Goal: Check status: Check status

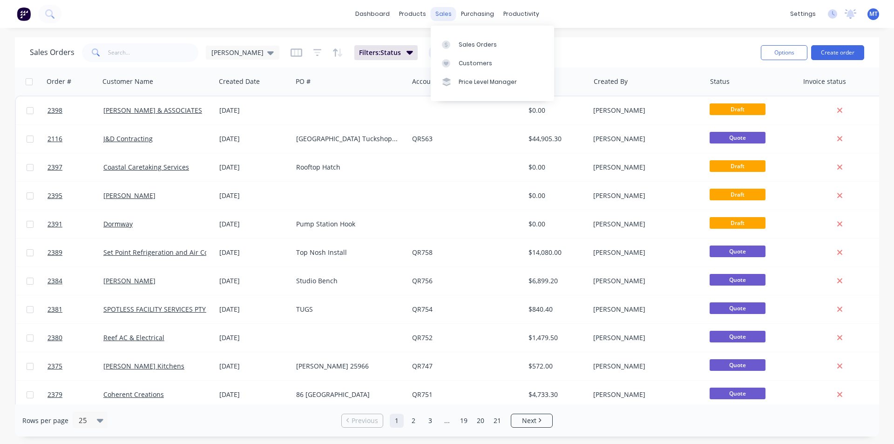
click at [443, 18] on div "sales" at bounding box center [443, 14] width 26 height 14
click at [473, 46] on div "Sales Orders" at bounding box center [477, 44] width 38 height 8
click at [267, 53] on icon at bounding box center [270, 53] width 7 height 4
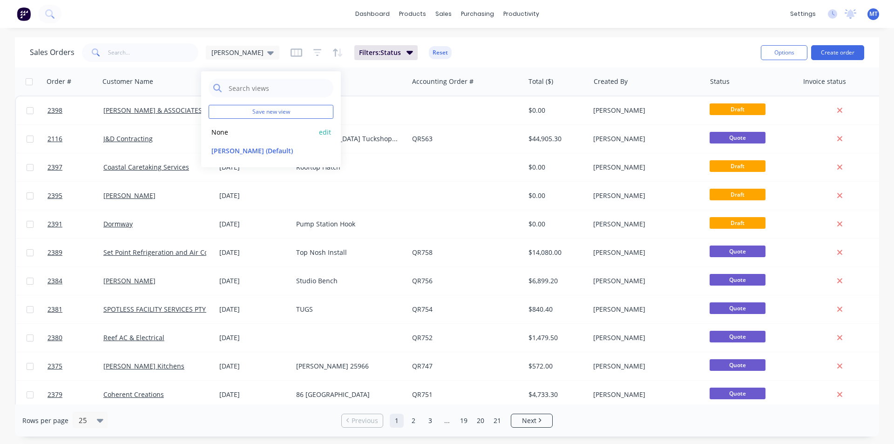
click at [222, 133] on button "None" at bounding box center [261, 132] width 106 height 11
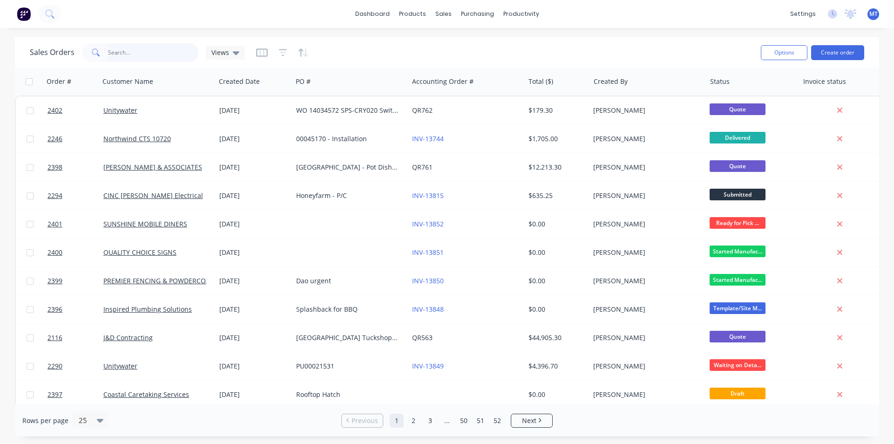
click at [160, 57] on input "text" at bounding box center [153, 52] width 91 height 19
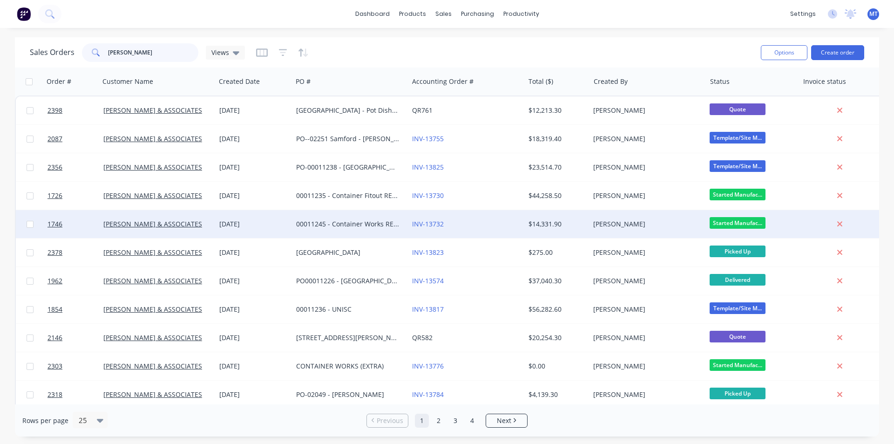
type input "[PERSON_NAME]"
click at [363, 224] on div "00011245 - Container Works REF: 857 KSLC" at bounding box center [347, 223] width 103 height 9
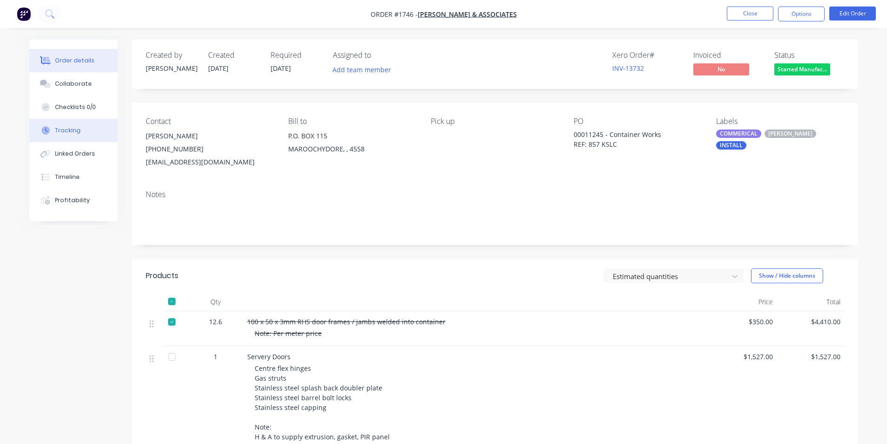
click at [78, 133] on div "Tracking" at bounding box center [68, 130] width 26 height 8
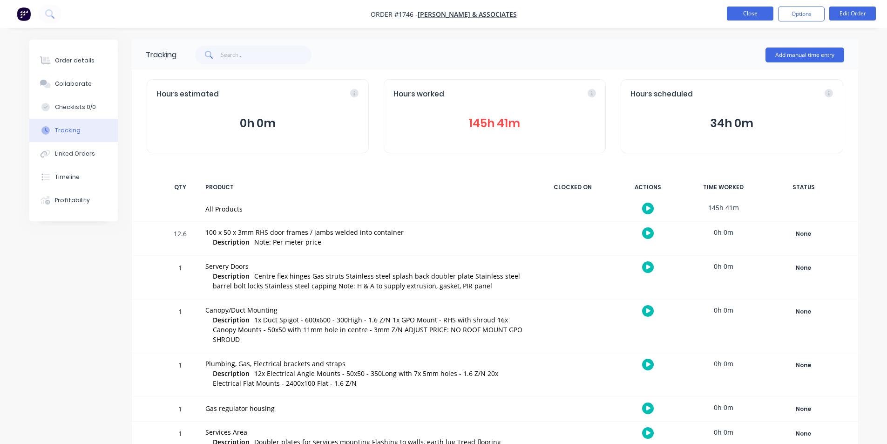
click at [744, 18] on button "Close" at bounding box center [749, 14] width 47 height 14
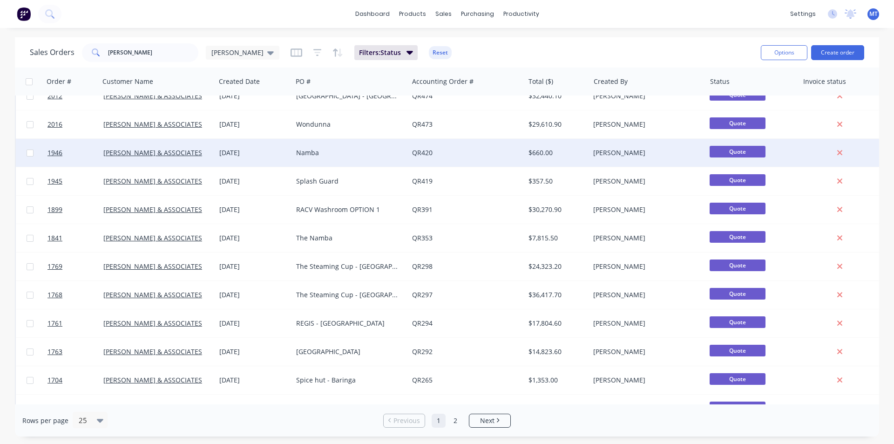
scroll to position [406, 0]
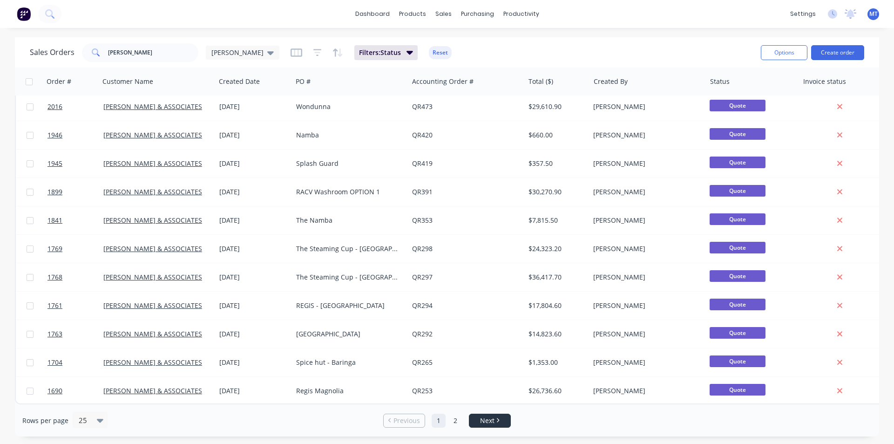
click at [488, 420] on span "Next" at bounding box center [487, 420] width 14 height 9
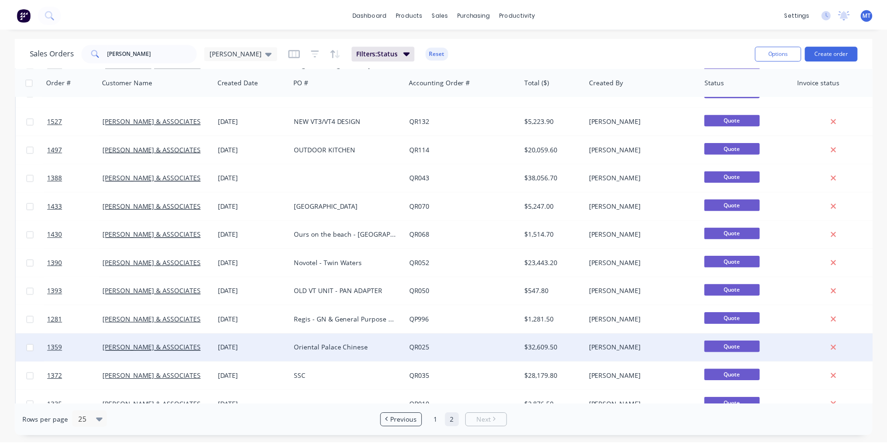
scroll to position [0, 0]
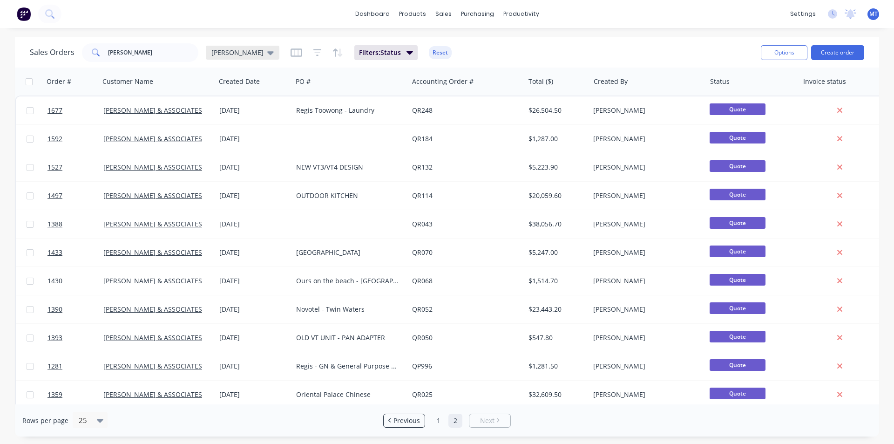
click at [235, 50] on div "[PERSON_NAME]" at bounding box center [242, 52] width 62 height 8
click at [225, 133] on button "None" at bounding box center [261, 132] width 106 height 11
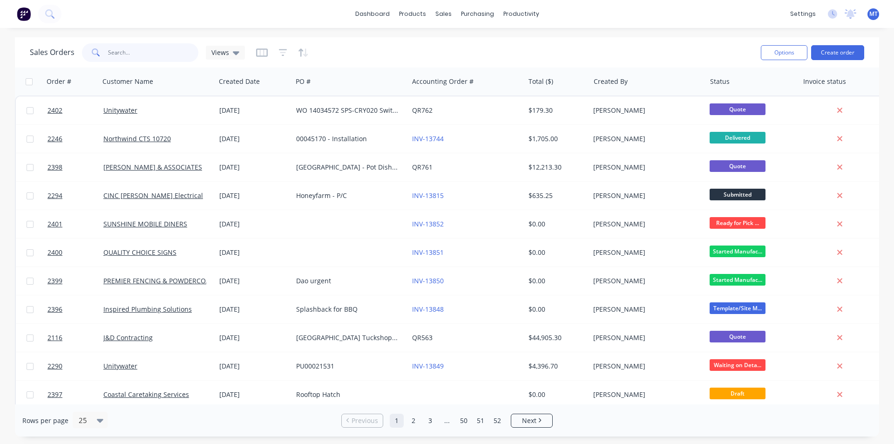
click at [144, 54] on input "[PERSON_NAME]" at bounding box center [153, 52] width 91 height 19
click at [142, 52] on input "[PERSON_NAME]" at bounding box center [153, 52] width 91 height 19
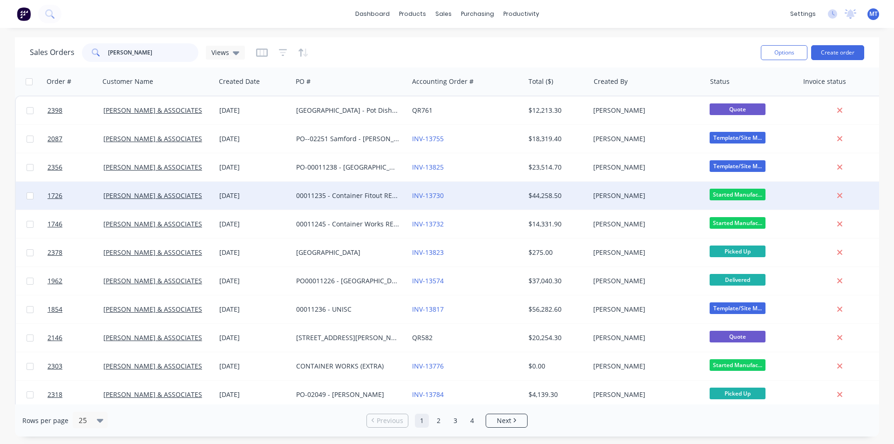
type input "[PERSON_NAME]"
click at [368, 196] on div "00011235 - Container Fitout REF: 857 KSLC" at bounding box center [347, 195] width 103 height 9
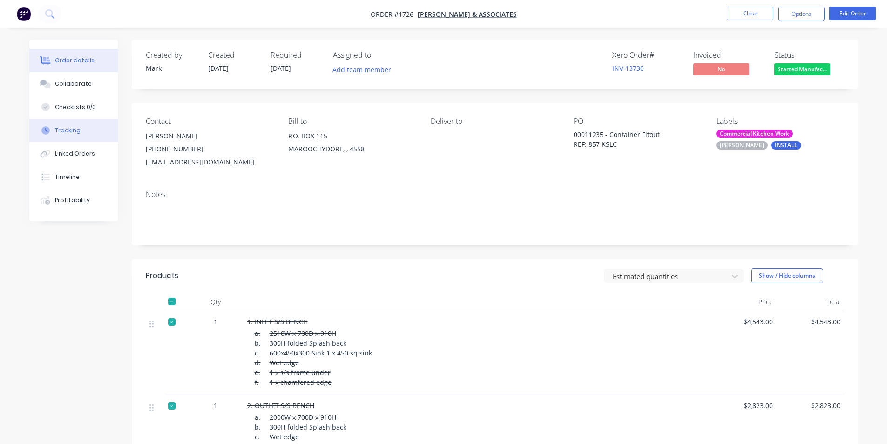
click at [71, 130] on div "Tracking" at bounding box center [68, 130] width 26 height 8
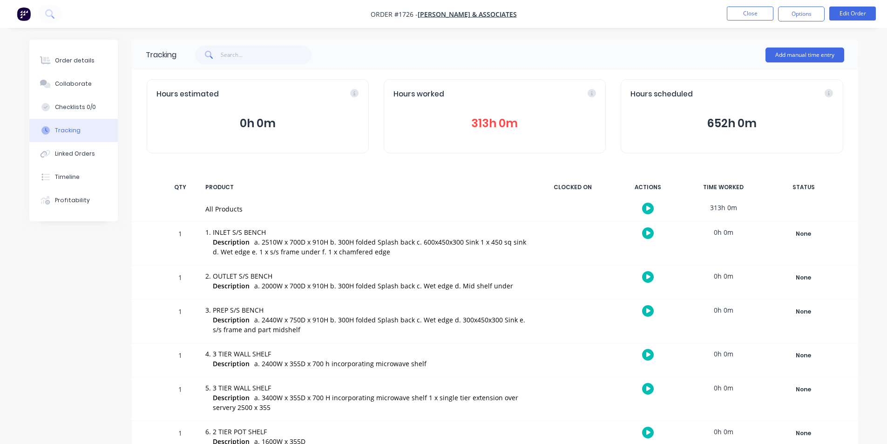
click at [500, 124] on button "313h 0m" at bounding box center [494, 123] width 202 height 18
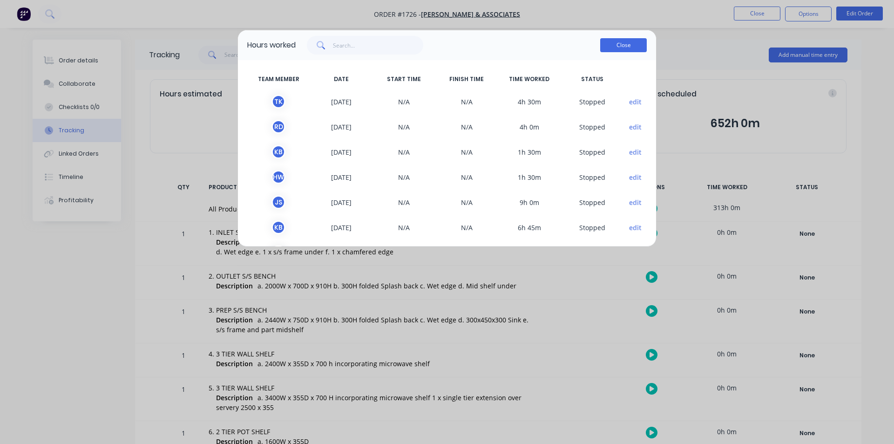
click at [629, 45] on button "Close" at bounding box center [623, 45] width 47 height 14
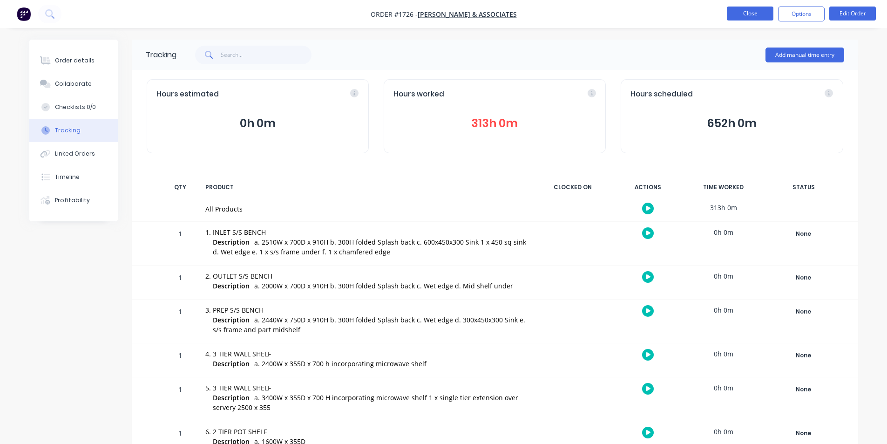
click at [752, 17] on button "Close" at bounding box center [749, 14] width 47 height 14
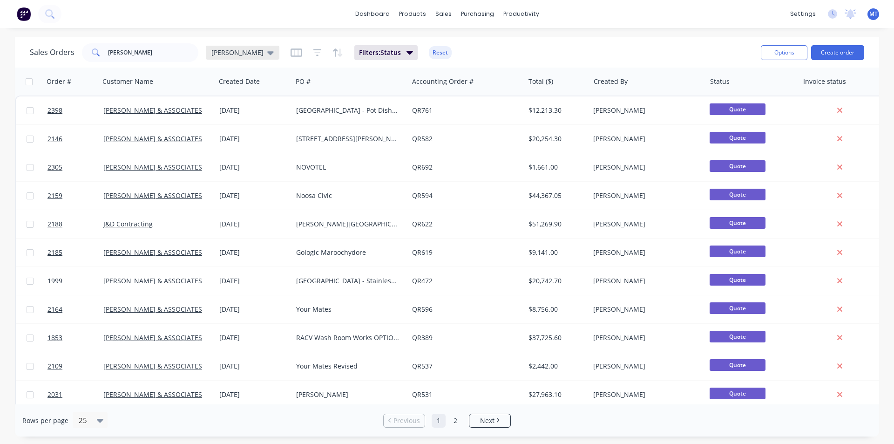
click at [267, 51] on icon at bounding box center [270, 52] width 7 height 10
click at [217, 132] on button "None" at bounding box center [261, 132] width 106 height 11
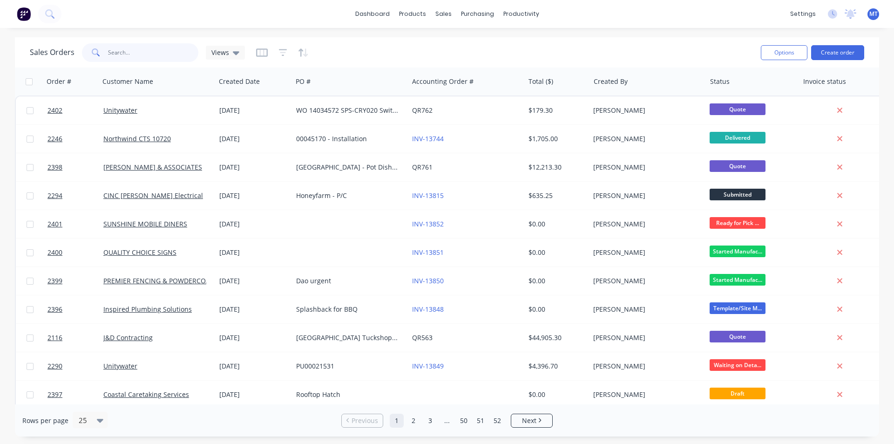
click at [128, 53] on input "[PERSON_NAME]" at bounding box center [153, 52] width 91 height 19
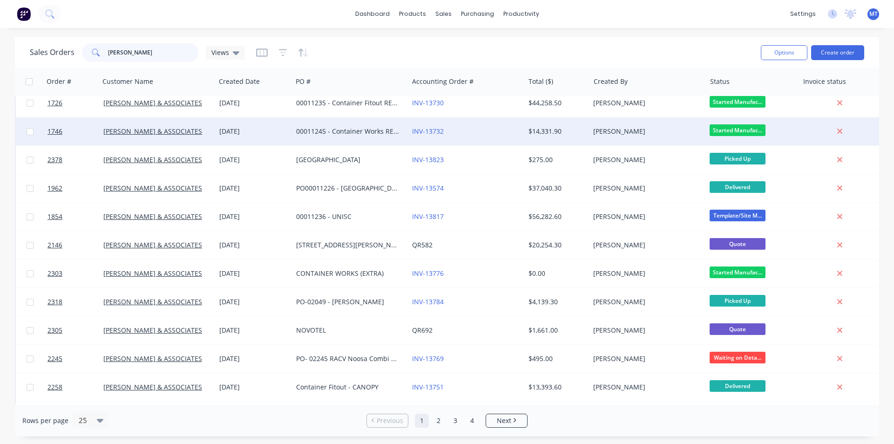
scroll to position [93, 0]
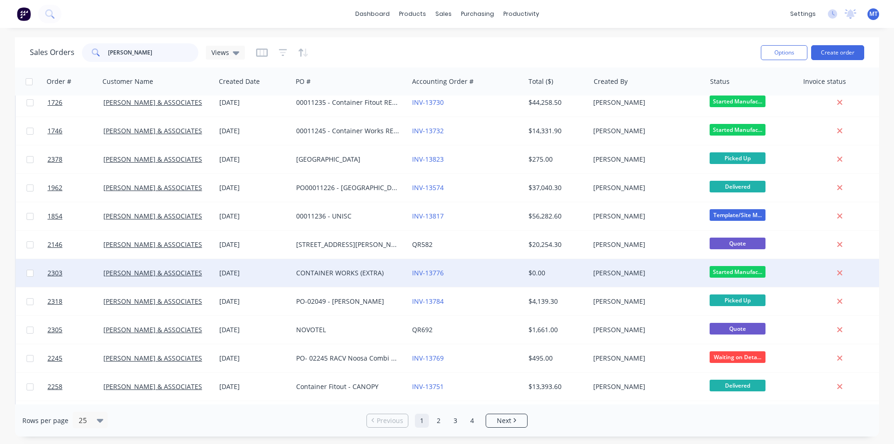
type input "[PERSON_NAME]"
click at [338, 276] on div "CONTAINER WORKS (EXTRA)" at bounding box center [347, 272] width 103 height 9
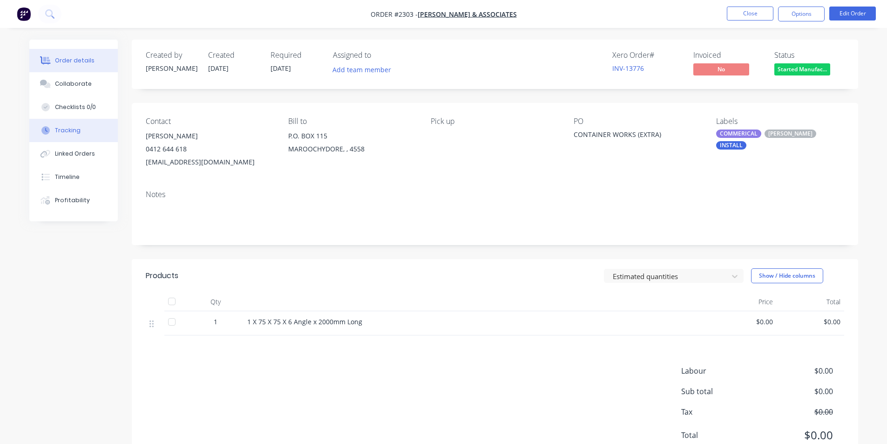
click at [63, 129] on div "Tracking" at bounding box center [68, 130] width 26 height 8
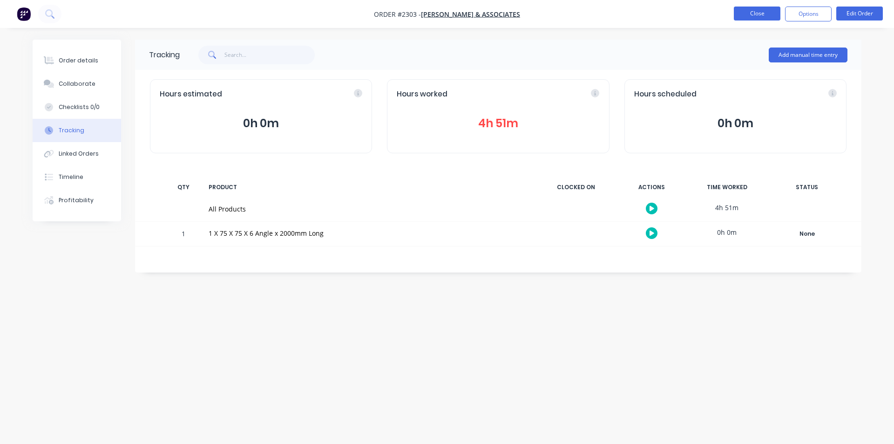
click at [752, 15] on button "Close" at bounding box center [756, 14] width 47 height 14
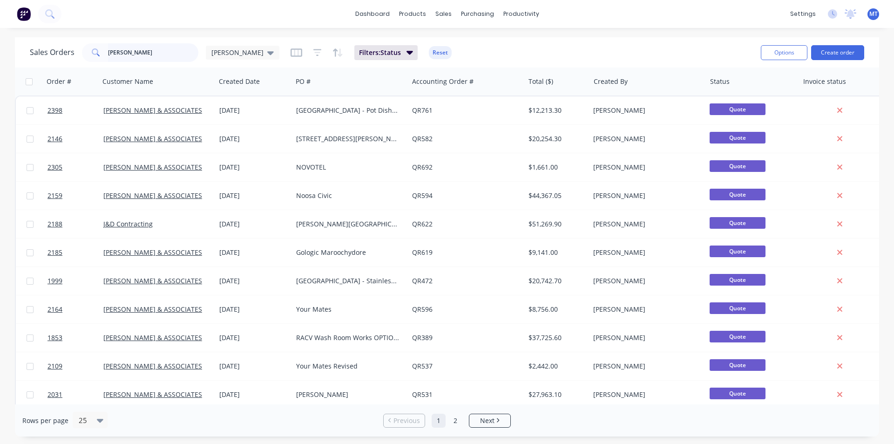
click at [140, 49] on input "[PERSON_NAME]" at bounding box center [153, 52] width 91 height 19
click at [239, 47] on div "[PERSON_NAME]" at bounding box center [243, 53] width 74 height 14
click at [217, 128] on button "None" at bounding box center [261, 132] width 106 height 11
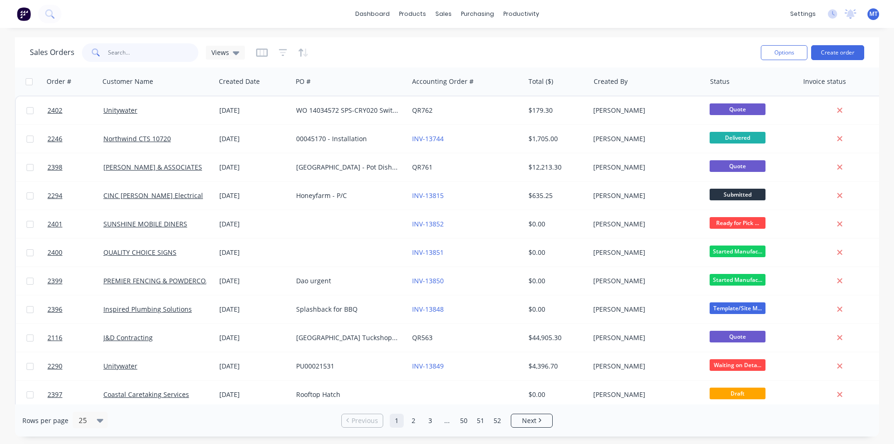
click at [127, 56] on input "[PERSON_NAME]" at bounding box center [153, 52] width 91 height 19
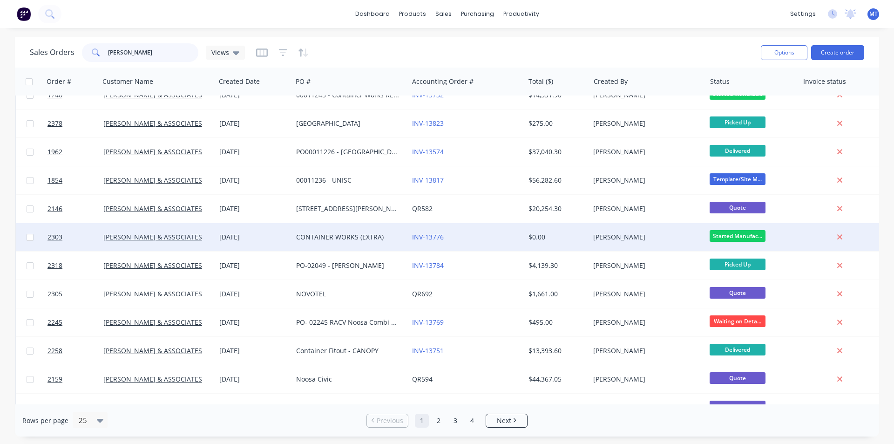
scroll to position [140, 0]
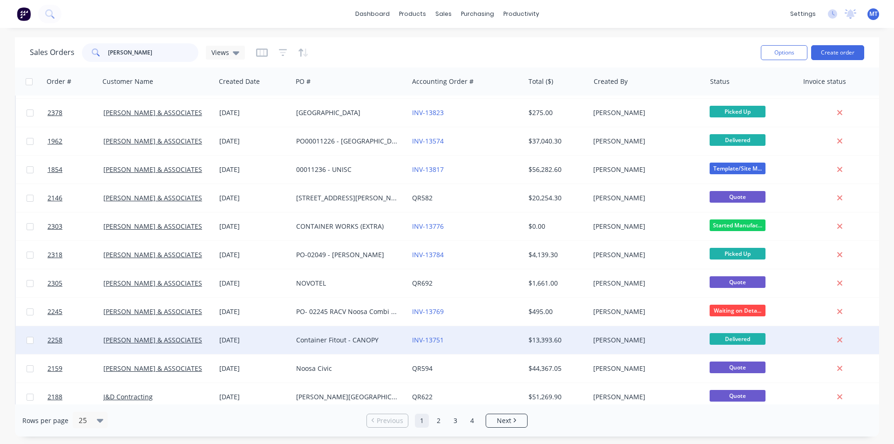
type input "[PERSON_NAME]"
click at [384, 341] on div "Container Fitout - CANOPY" at bounding box center [347, 339] width 103 height 9
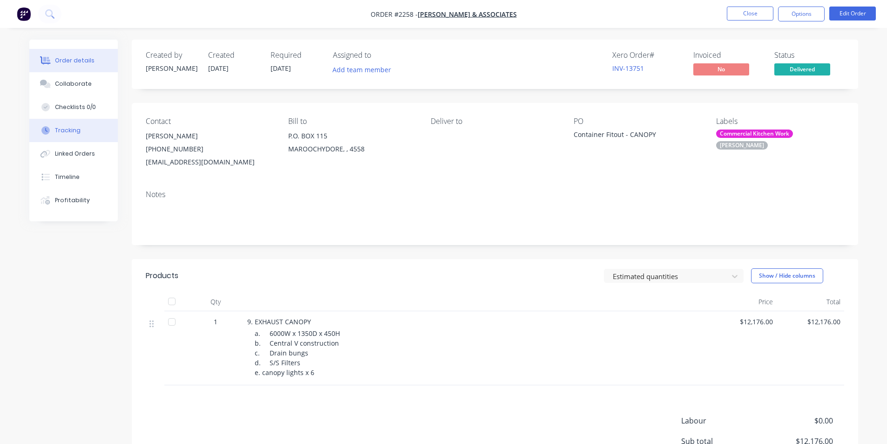
click at [55, 134] on div "Tracking" at bounding box center [68, 130] width 26 height 8
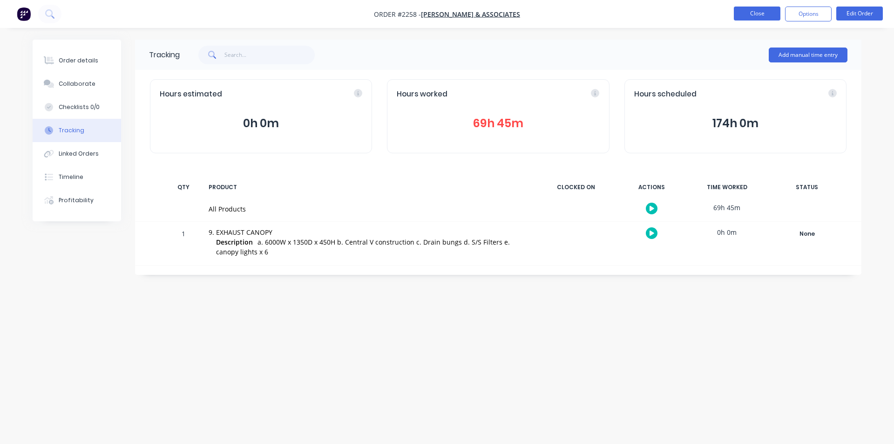
click at [768, 12] on button "Close" at bounding box center [756, 14] width 47 height 14
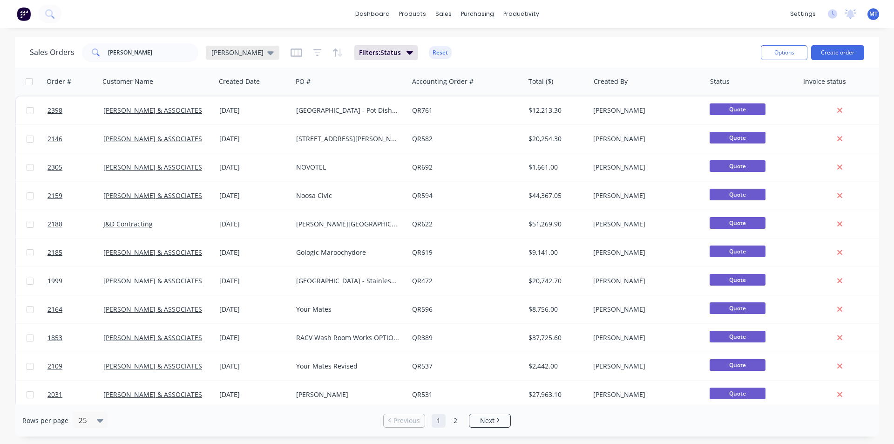
click at [267, 55] on icon at bounding box center [270, 52] width 7 height 10
click at [223, 133] on button "None" at bounding box center [261, 132] width 106 height 11
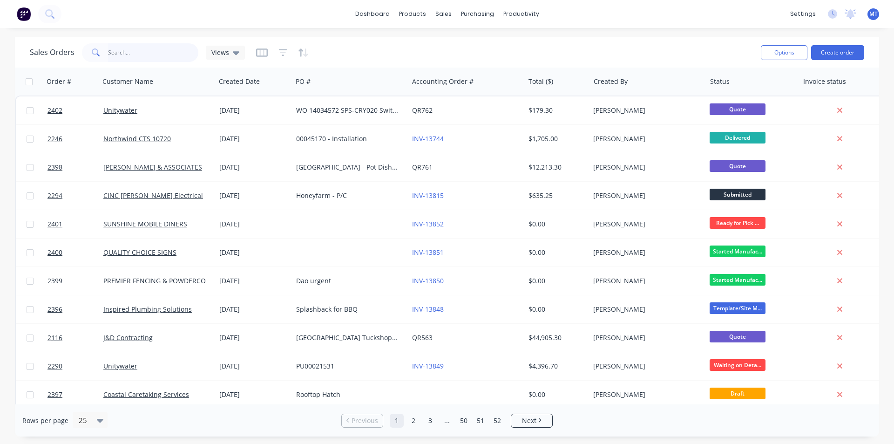
click at [126, 54] on input "[PERSON_NAME]" at bounding box center [153, 52] width 91 height 19
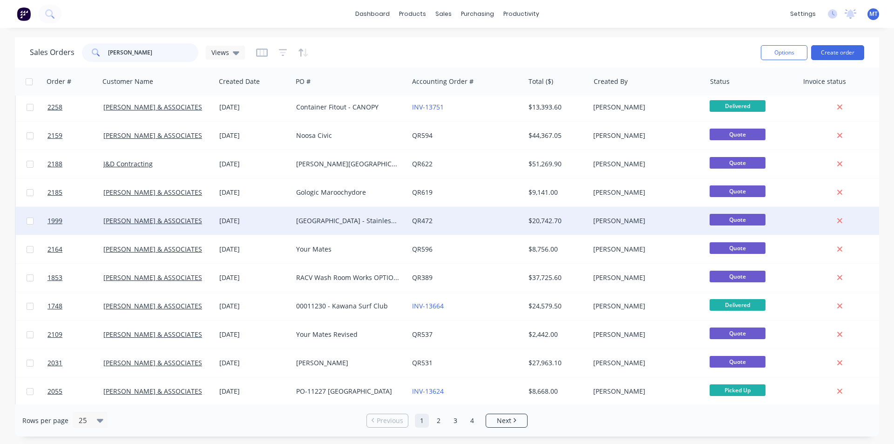
scroll to position [406, 0]
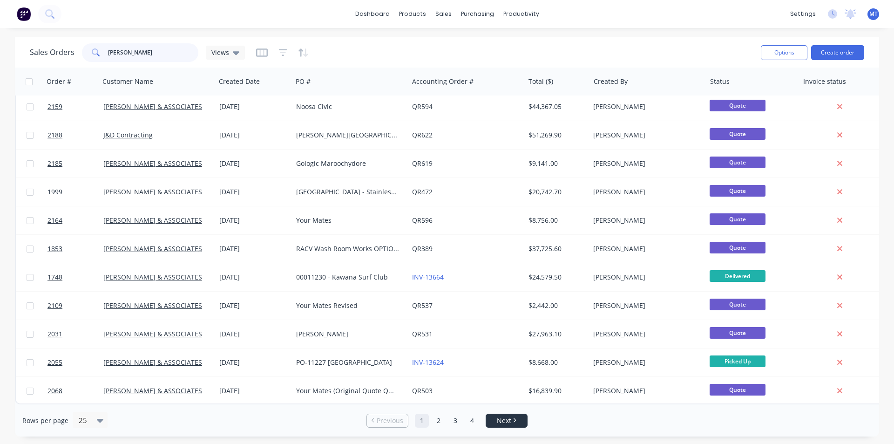
type input "[PERSON_NAME]"
click at [501, 421] on span "Next" at bounding box center [504, 420] width 14 height 9
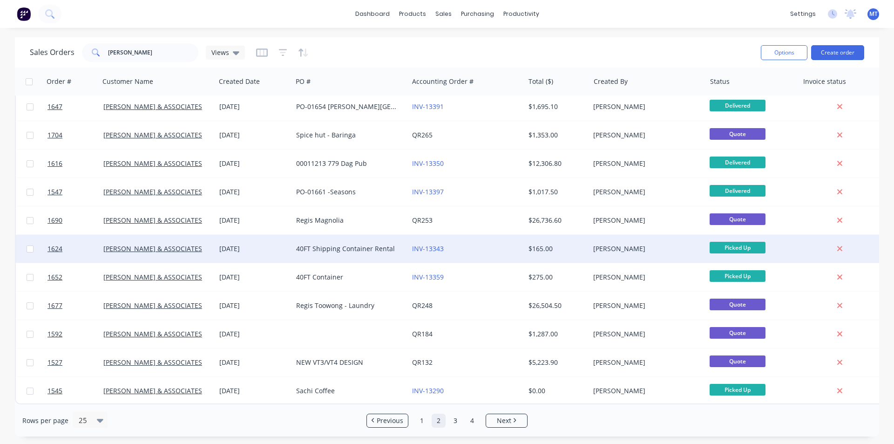
click at [297, 247] on div "40FT Shipping Container Rental" at bounding box center [347, 248] width 103 height 9
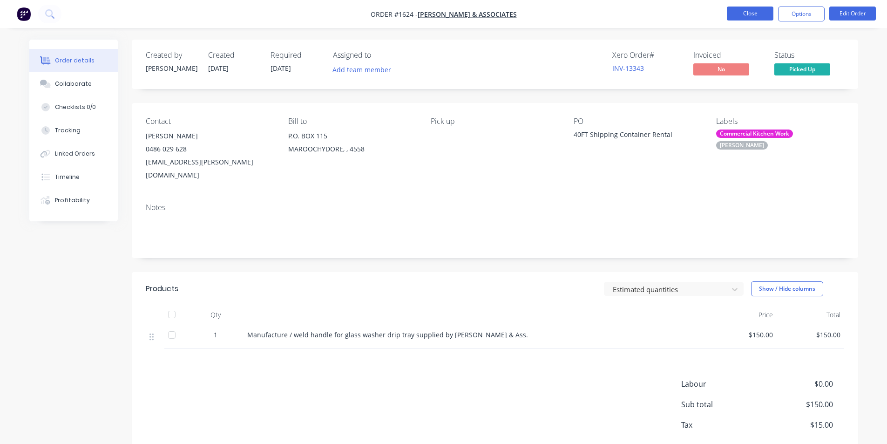
click at [759, 14] on button "Close" at bounding box center [749, 14] width 47 height 14
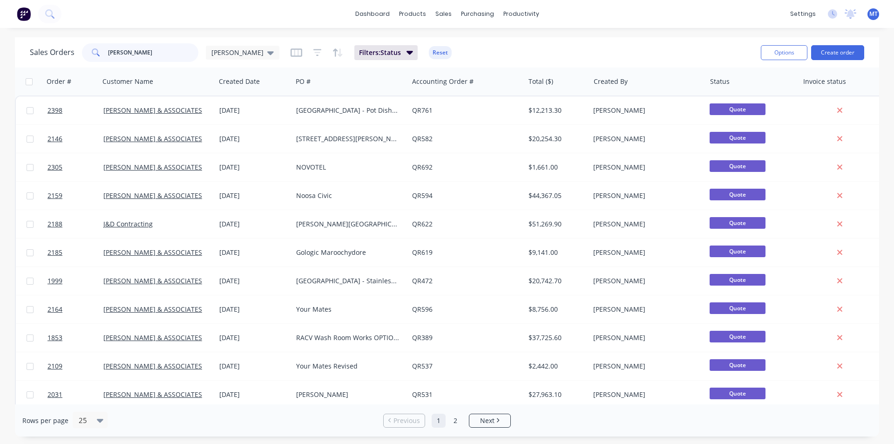
drag, startPoint x: 142, startPoint y: 51, endPoint x: 98, endPoint y: 54, distance: 44.3
click at [99, 54] on div "[PERSON_NAME]" at bounding box center [140, 52] width 116 height 19
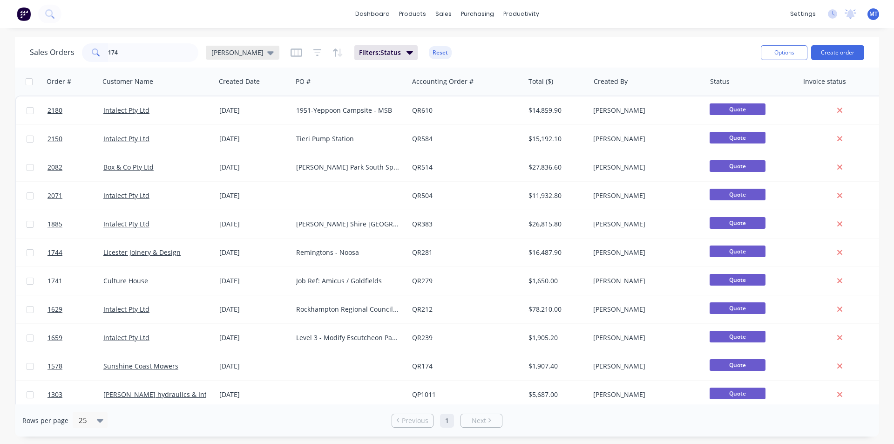
click at [227, 51] on span "[PERSON_NAME]" at bounding box center [237, 52] width 52 height 10
click at [227, 132] on button "None" at bounding box center [261, 132] width 106 height 11
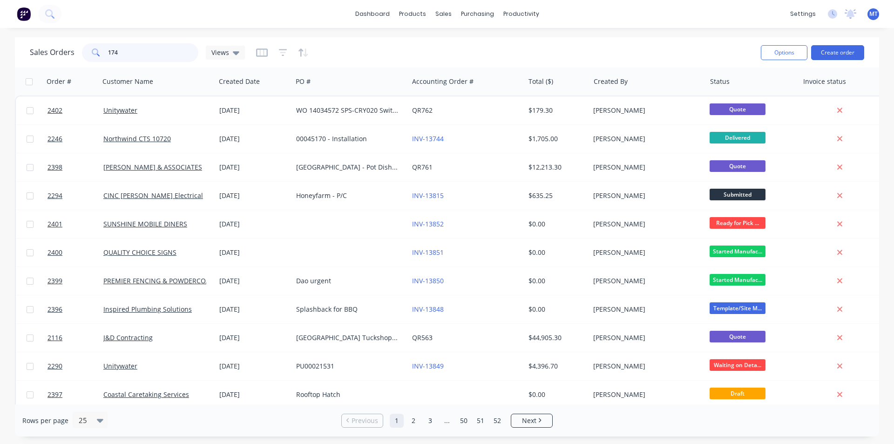
click at [127, 53] on input "174" at bounding box center [153, 52] width 91 height 19
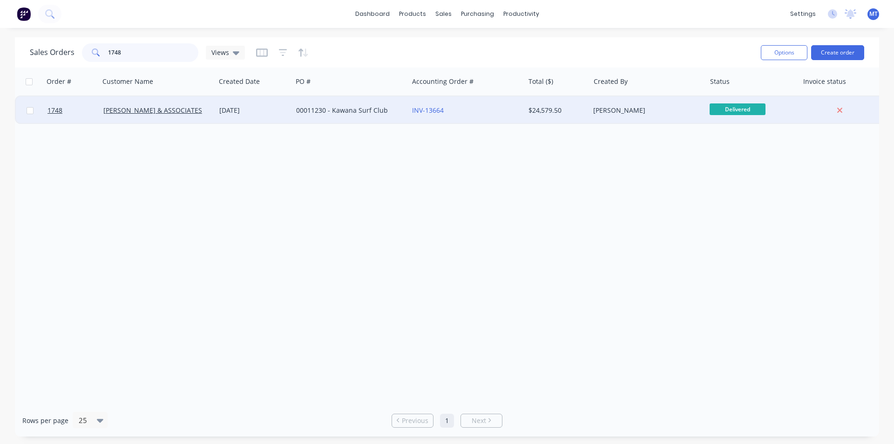
type input "1748"
click at [333, 118] on div "00011230 - Kawana Surf Club" at bounding box center [350, 110] width 116 height 28
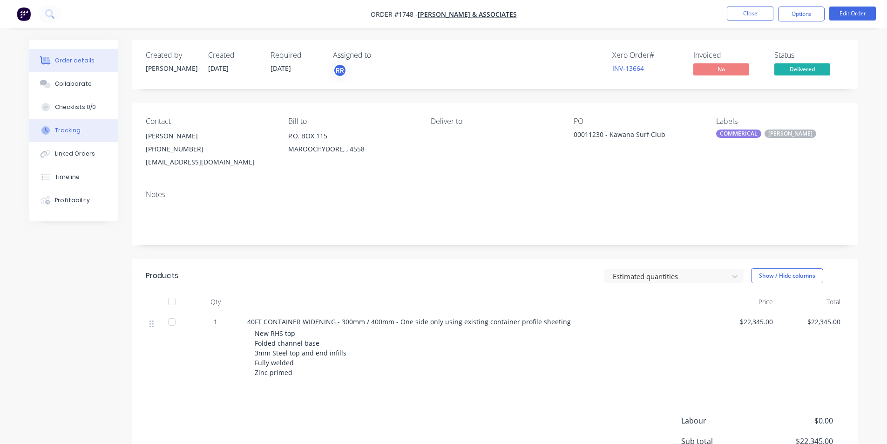
click at [71, 133] on div "Tracking" at bounding box center [68, 130] width 26 height 8
